Goal: Task Accomplishment & Management: Manage account settings

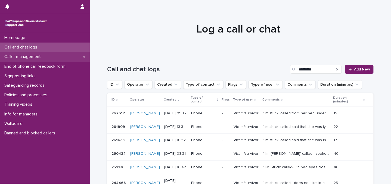
click at [38, 57] on p "Caller management" at bounding box center [23, 56] width 43 height 5
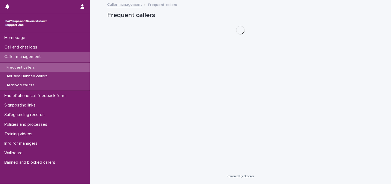
click at [37, 67] on p "Frequent callers" at bounding box center [20, 67] width 37 height 5
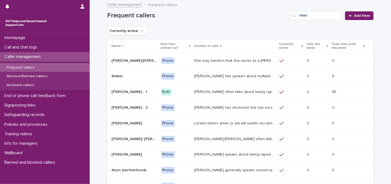
click at [93, 73] on div "Loading... Saving… Loading... Saving… Frequent callers Add New Currently active…" at bounding box center [240, 129] width 301 height 256
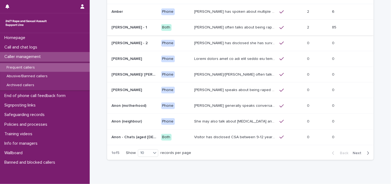
scroll to position [86, 0]
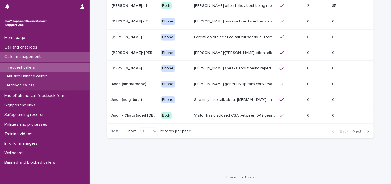
click at [358, 133] on button "Next" at bounding box center [361, 131] width 23 height 5
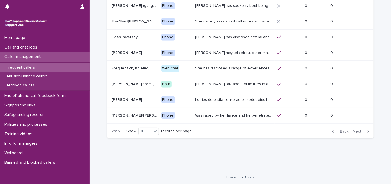
click at [358, 133] on button "Next" at bounding box center [361, 131] width 23 height 5
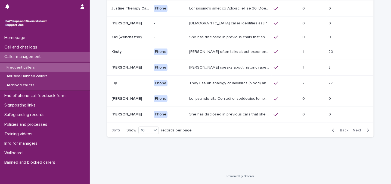
scroll to position [83, 0]
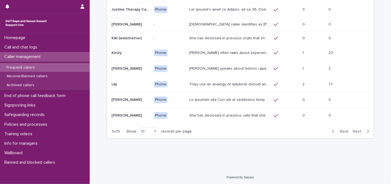
click at [358, 133] on button "Next" at bounding box center [361, 131] width 23 height 5
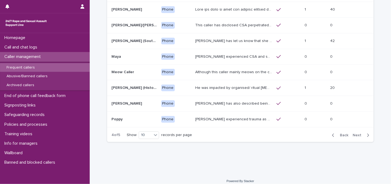
scroll to position [84, 0]
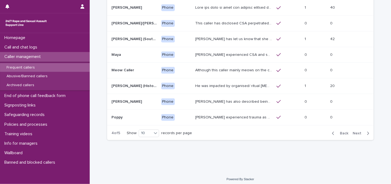
click at [358, 133] on span "Next" at bounding box center [358, 134] width 12 height 4
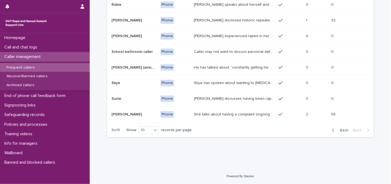
scroll to position [71, 0]
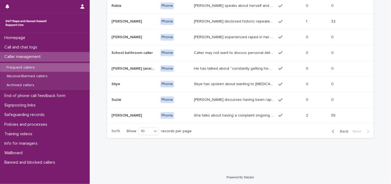
click at [338, 130] on span "Back" at bounding box center [342, 132] width 12 height 4
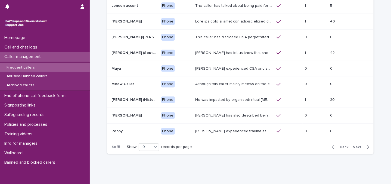
scroll to position [79, 0]
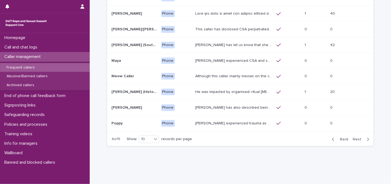
click at [221, 108] on p "[PERSON_NAME] has also described being sexually abused as a child, and on diffe…" at bounding box center [234, 108] width 78 height 6
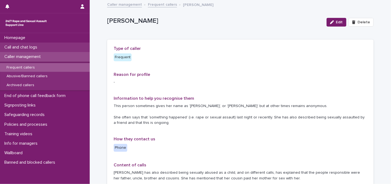
click at [39, 45] on p "Call and chat logs" at bounding box center [21, 47] width 39 height 5
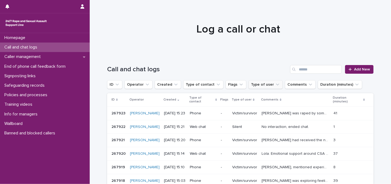
click at [262, 87] on button "Type of user" at bounding box center [265, 84] width 34 height 9
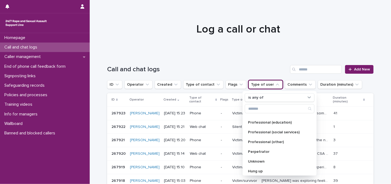
scroll to position [76, 0]
click at [101, 39] on div at bounding box center [238, 27] width 297 height 54
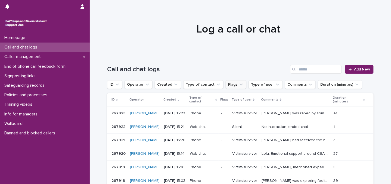
click at [238, 86] on icon "Flags" at bounding box center [240, 84] width 5 height 5
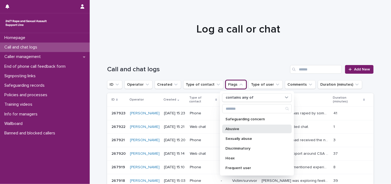
click at [235, 129] on p "Abusive" at bounding box center [254, 129] width 58 height 4
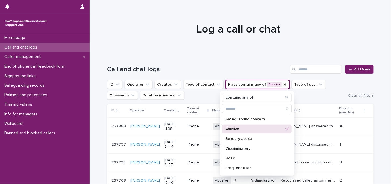
click at [318, 96] on ul "ID Operator Created Type of contact Flags contains any of Abusive contains any …" at bounding box center [226, 90] width 240 height 22
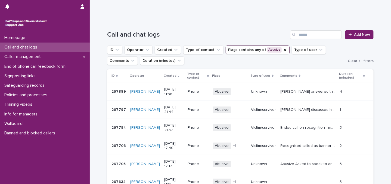
scroll to position [36, 0]
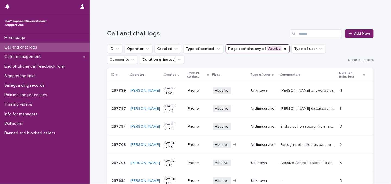
click at [14, 154] on div "Homepage Call and chat logs Caller management End of phone call feedback form S…" at bounding box center [45, 108] width 90 height 151
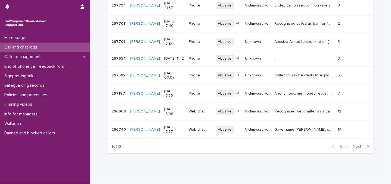
scroll to position [173, 0]
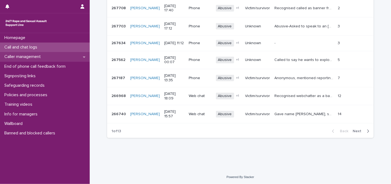
click at [45, 55] on p "Caller management" at bounding box center [23, 56] width 43 height 5
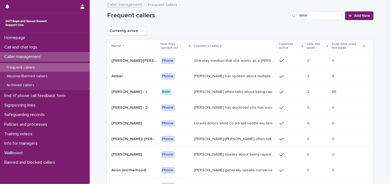
click at [42, 67] on div "Frequent callers" at bounding box center [45, 67] width 90 height 9
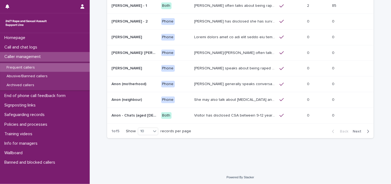
click at [355, 132] on span "Next" at bounding box center [358, 132] width 12 height 4
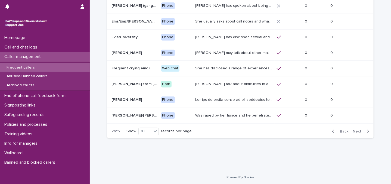
click at [355, 132] on span "Next" at bounding box center [358, 132] width 12 height 4
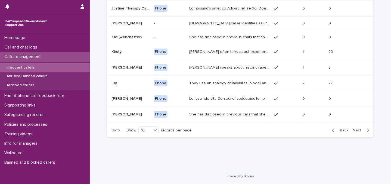
scroll to position [83, 0]
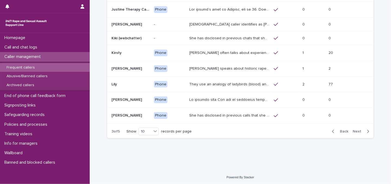
click at [355, 132] on span "Next" at bounding box center [358, 132] width 12 height 4
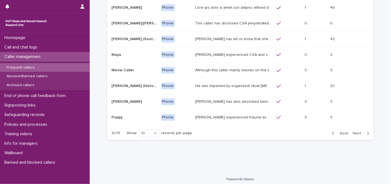
click at [225, 103] on p "[PERSON_NAME] has also described being sexually abused as a child, and on diffe…" at bounding box center [234, 102] width 78 height 6
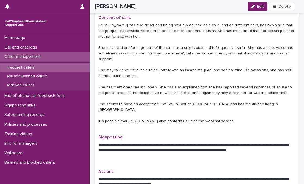
scroll to position [143, 0]
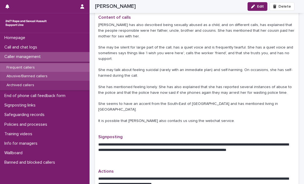
click at [30, 74] on div "Abusive/Banned callers" at bounding box center [45, 76] width 90 height 9
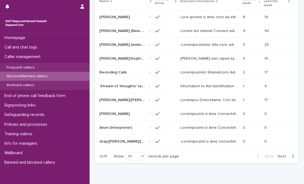
scroll to position [64, 0]
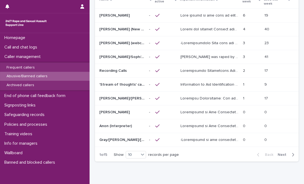
click at [210, 96] on div at bounding box center [210, 98] width 58 height 9
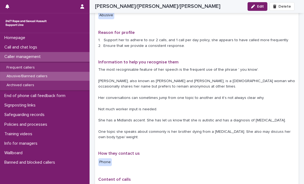
scroll to position [86, 0]
click at [17, 169] on div "Homepage Call and chat logs Caller management Frequent callers Abusive/Banned c…" at bounding box center [45, 108] width 90 height 151
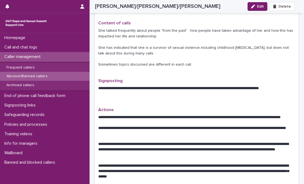
scroll to position [242, 0]
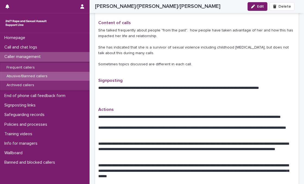
click at [32, 172] on div "Homepage Call and chat logs Caller management Frequent callers Abusive/Banned c…" at bounding box center [45, 108] width 90 height 151
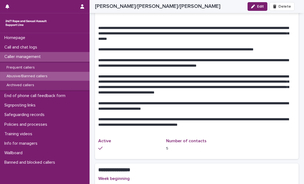
scroll to position [380, 0]
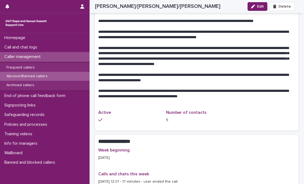
scroll to position [409, 0]
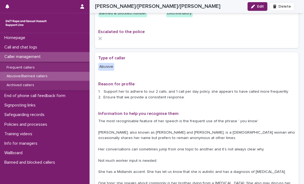
scroll to position [34, 0]
